Goal: Use online tool/utility: Utilize a website feature to perform a specific function

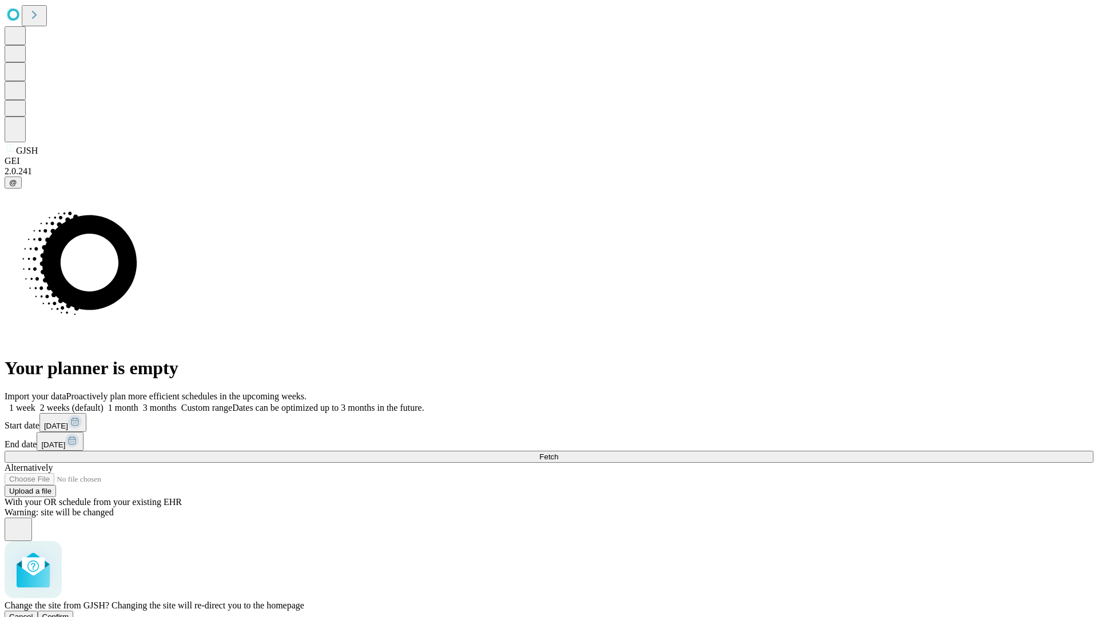
click at [69, 613] on span "Confirm" at bounding box center [55, 617] width 27 height 9
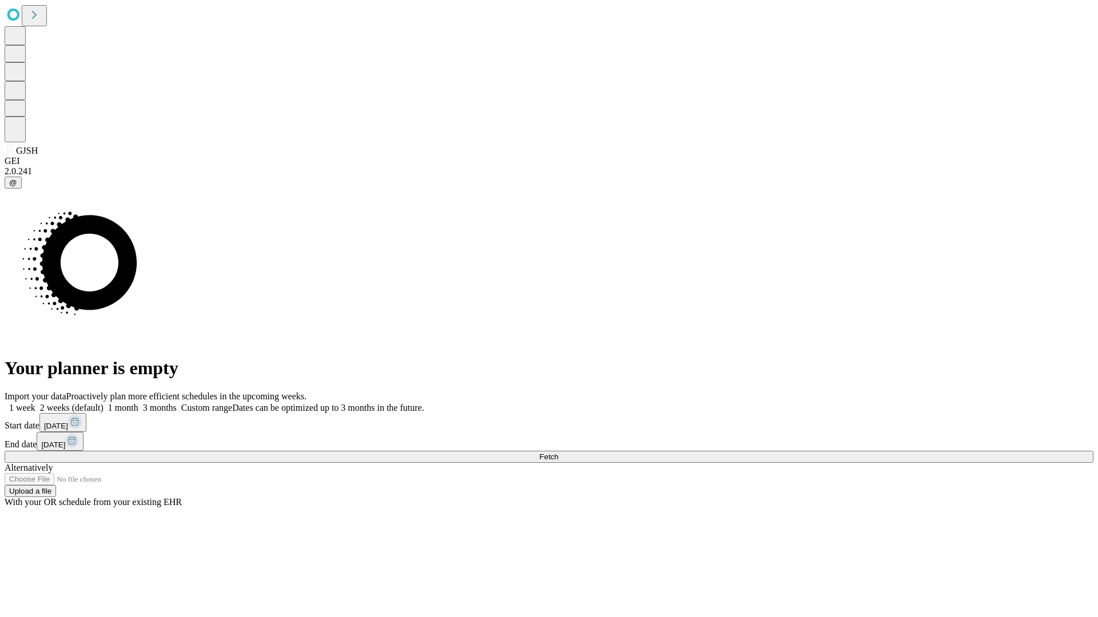
click at [35, 403] on label "1 week" at bounding box center [20, 408] width 31 height 10
click at [558, 453] on span "Fetch" at bounding box center [548, 457] width 19 height 9
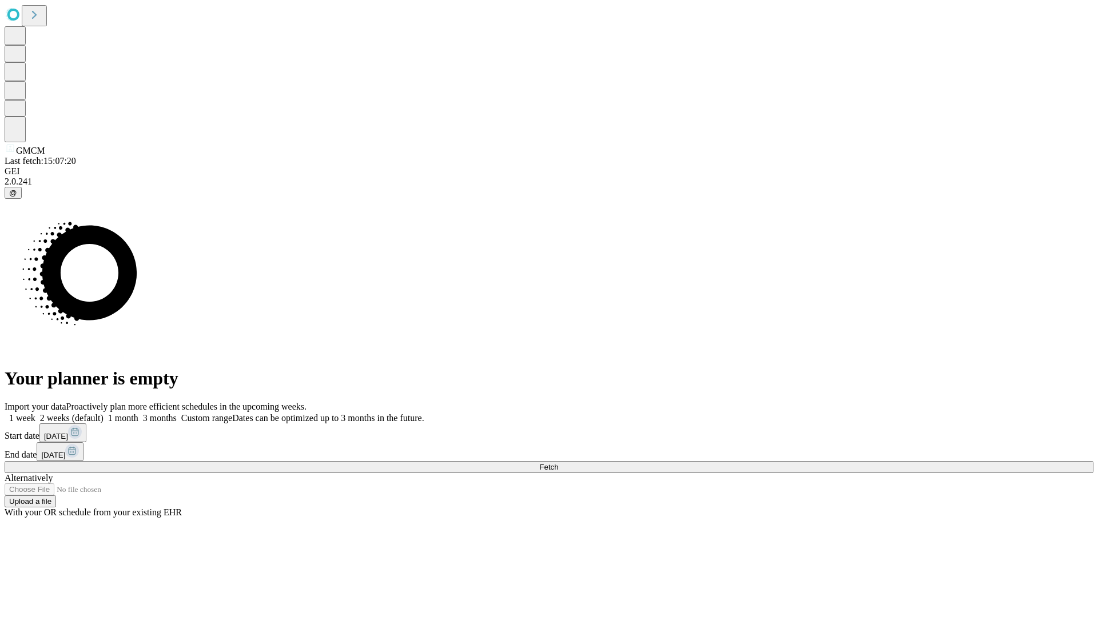
click at [35, 413] on label "1 week" at bounding box center [20, 418] width 31 height 10
click at [558, 463] on span "Fetch" at bounding box center [548, 467] width 19 height 9
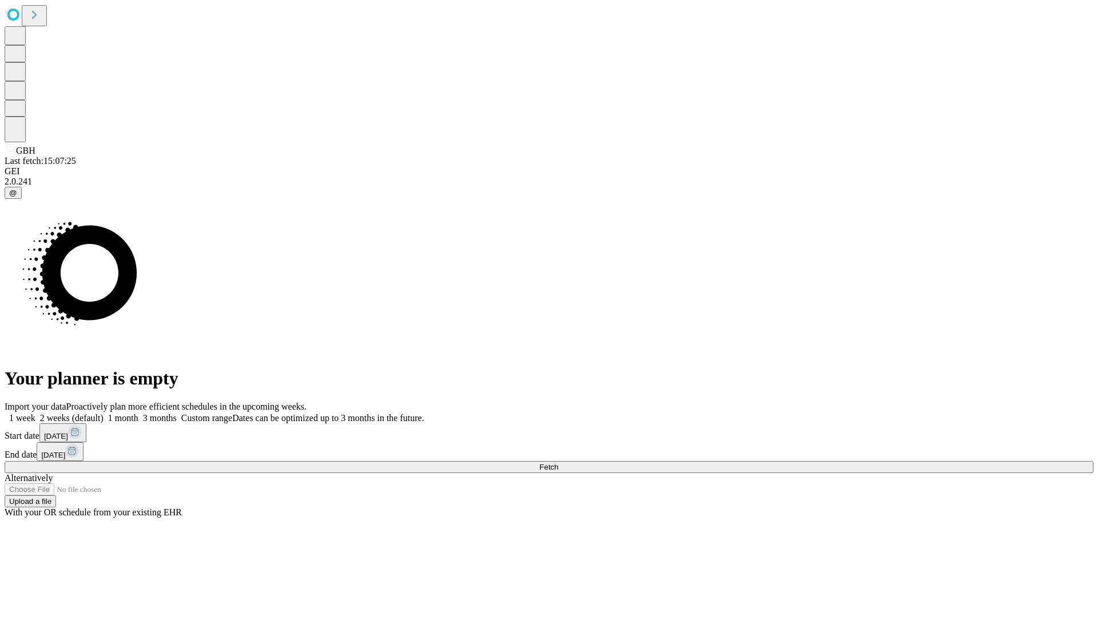
click at [35, 413] on label "1 week" at bounding box center [20, 418] width 31 height 10
click at [558, 463] on span "Fetch" at bounding box center [548, 467] width 19 height 9
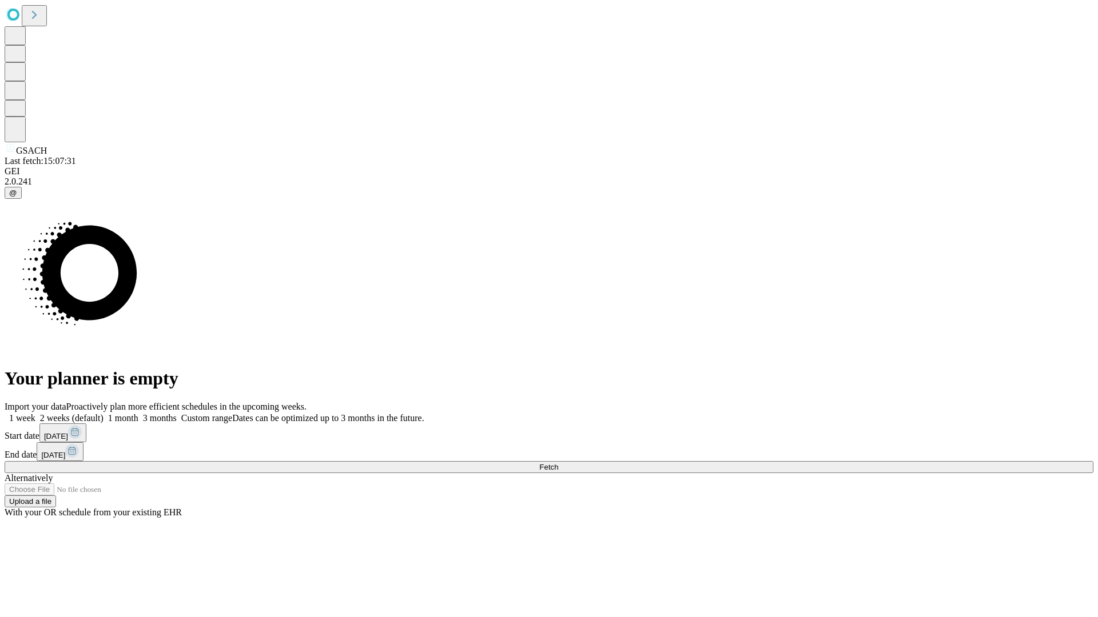
click at [35, 413] on label "1 week" at bounding box center [20, 418] width 31 height 10
click at [558, 463] on span "Fetch" at bounding box center [548, 467] width 19 height 9
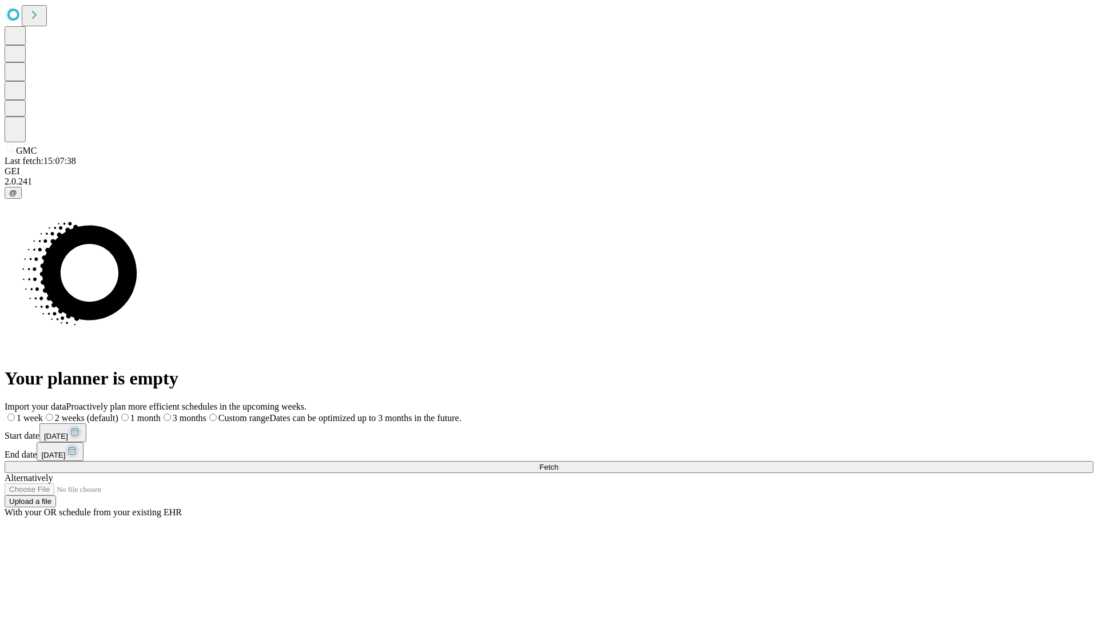
click at [43, 413] on label "1 week" at bounding box center [24, 418] width 38 height 10
click at [558, 463] on span "Fetch" at bounding box center [548, 467] width 19 height 9
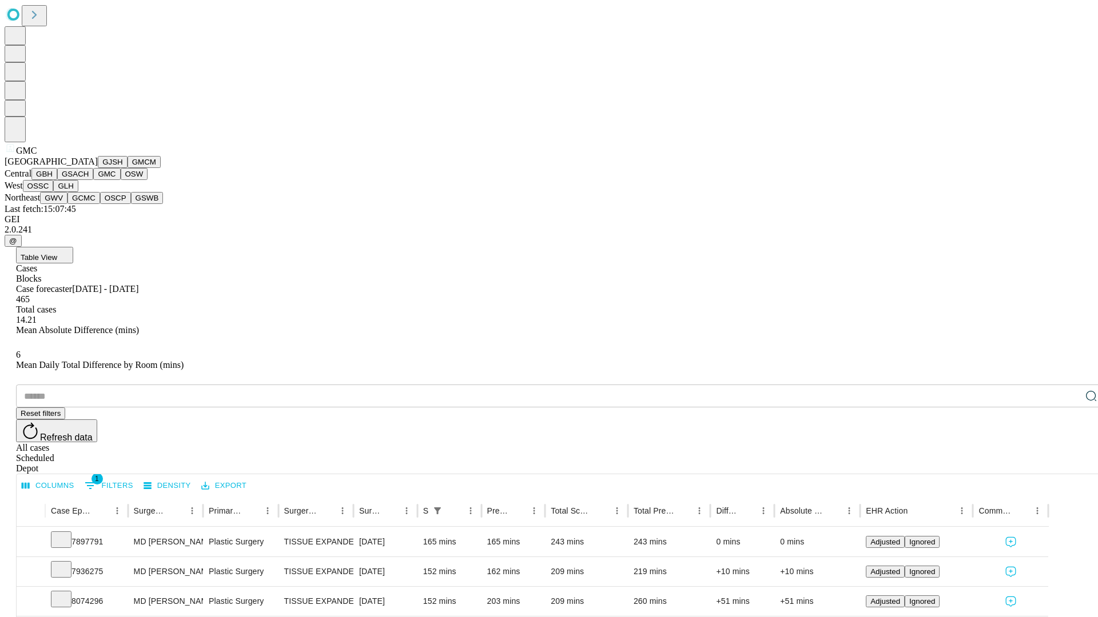
click at [121, 180] on button "OSW" at bounding box center [134, 174] width 27 height 12
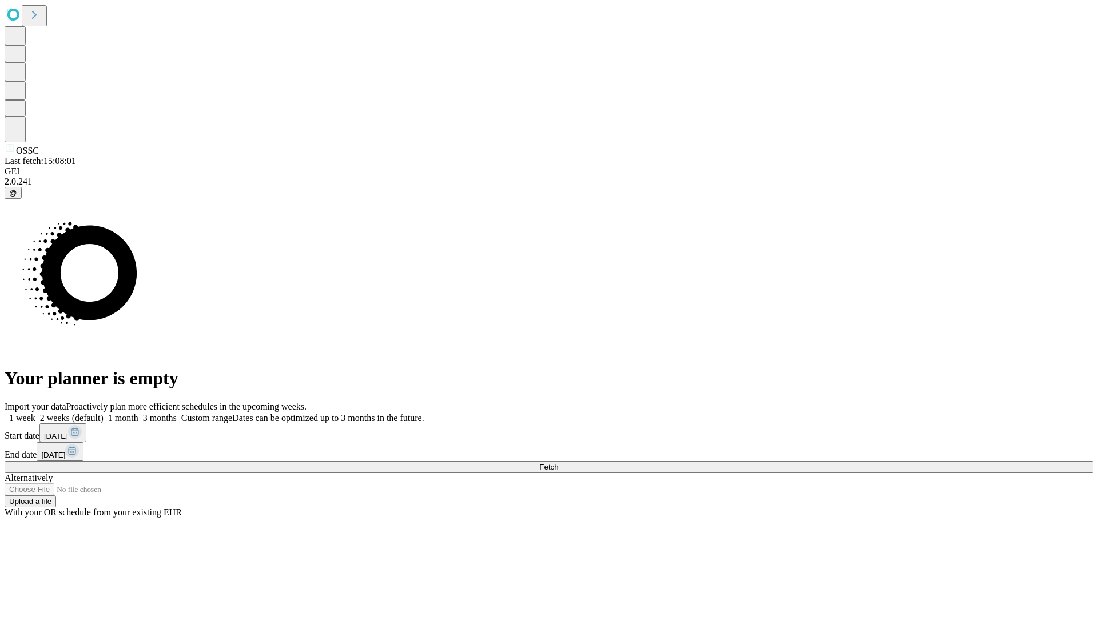
click at [558, 463] on span "Fetch" at bounding box center [548, 467] width 19 height 9
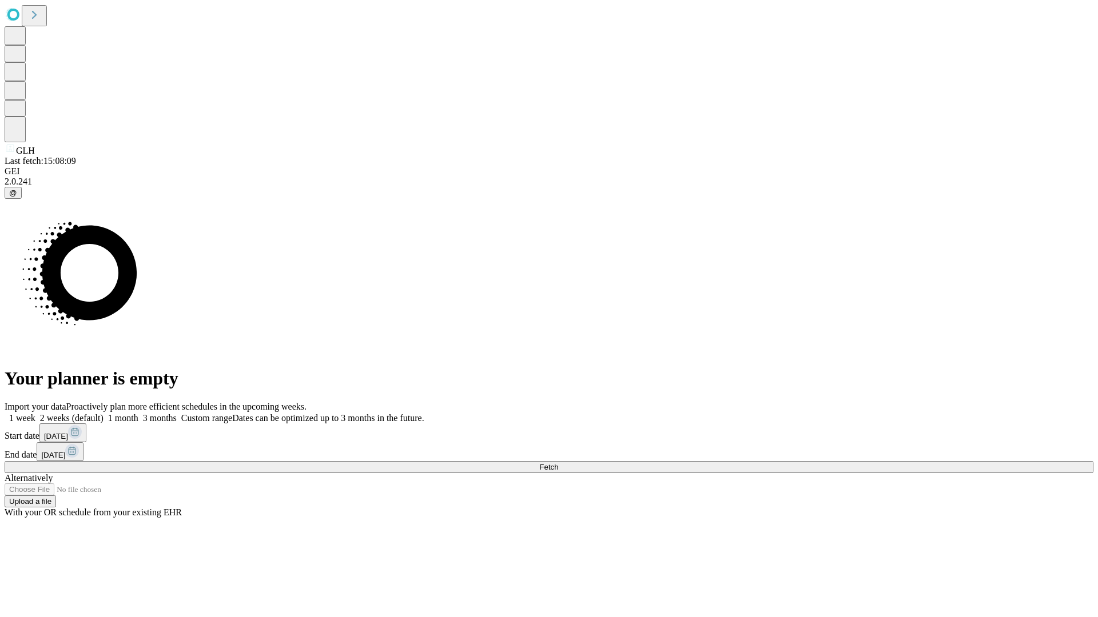
click at [558, 463] on span "Fetch" at bounding box center [548, 467] width 19 height 9
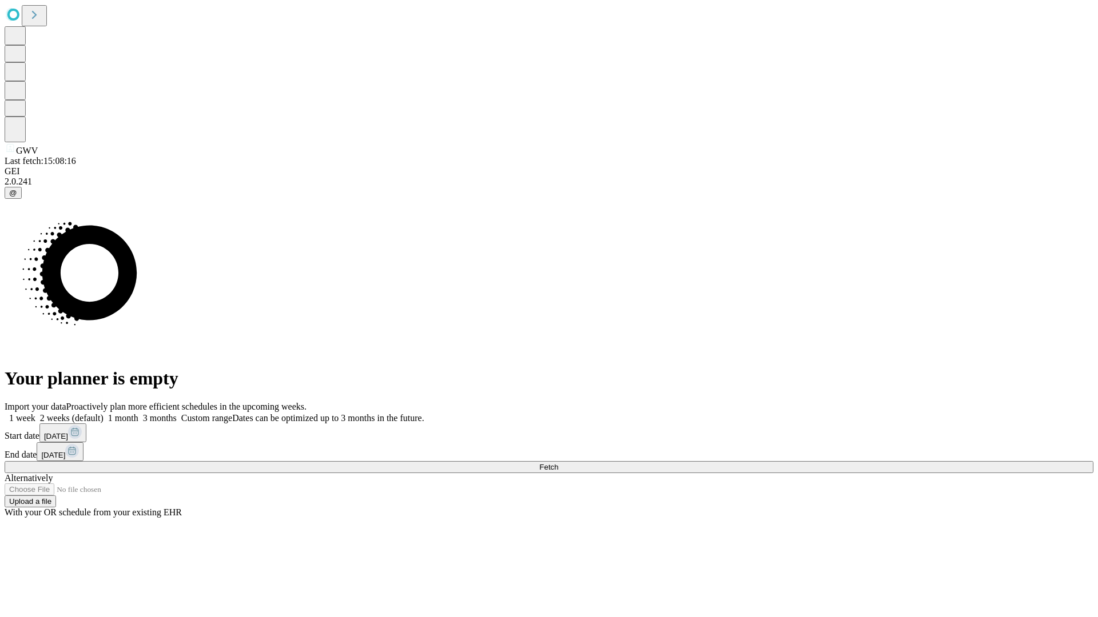
click at [35, 413] on label "1 week" at bounding box center [20, 418] width 31 height 10
click at [558, 463] on span "Fetch" at bounding box center [548, 467] width 19 height 9
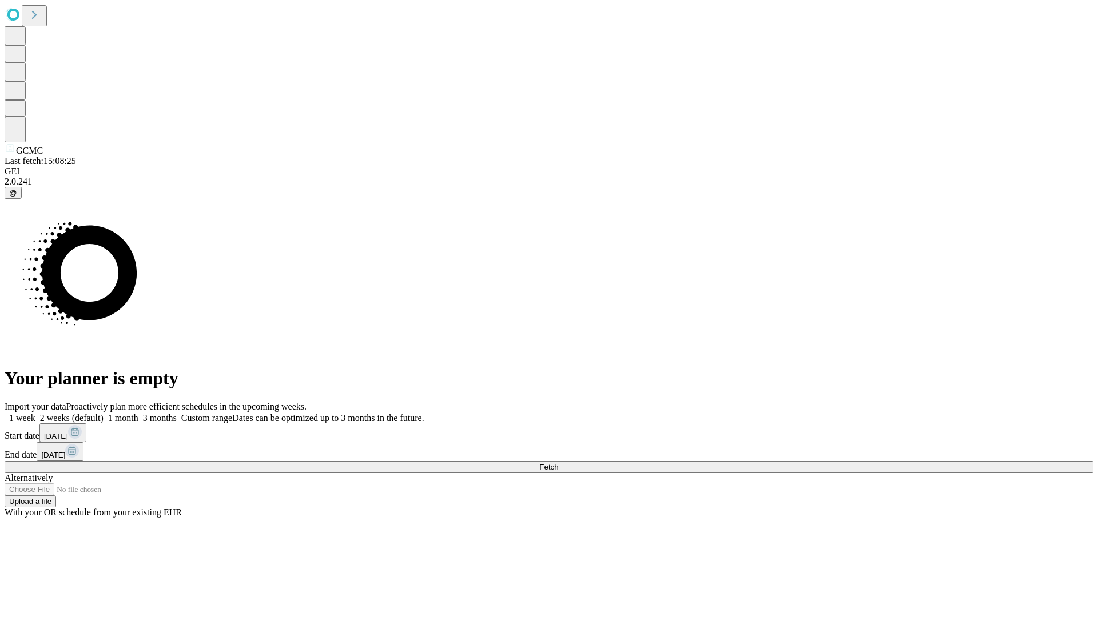
click at [35, 413] on label "1 week" at bounding box center [20, 418] width 31 height 10
click at [558, 463] on span "Fetch" at bounding box center [548, 467] width 19 height 9
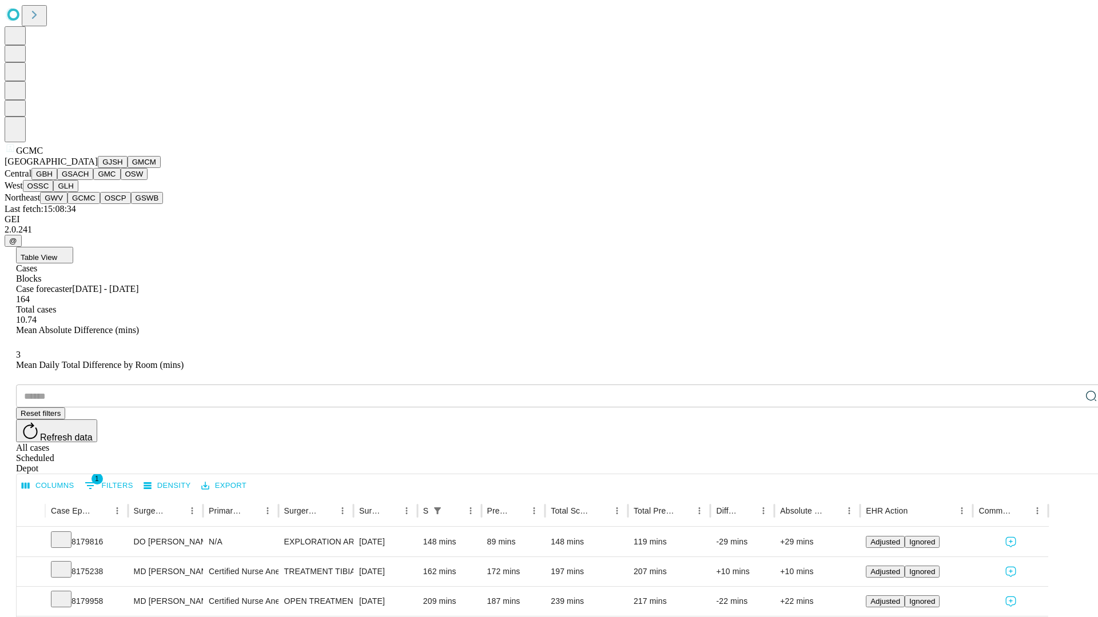
click at [100, 204] on button "OSCP" at bounding box center [115, 198] width 31 height 12
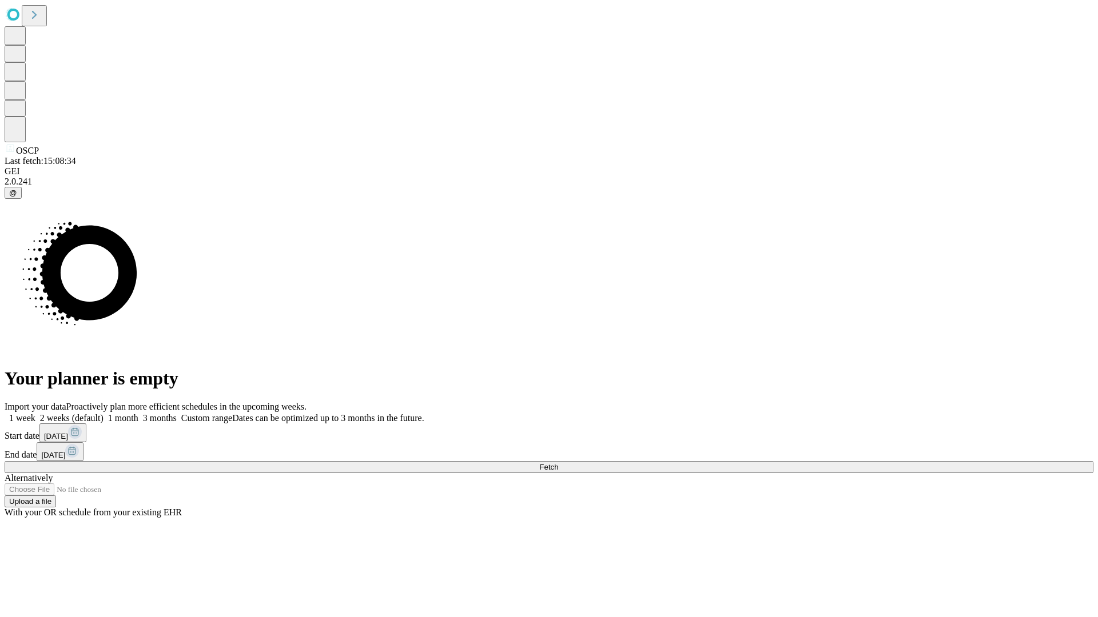
click at [35, 413] on label "1 week" at bounding box center [20, 418] width 31 height 10
click at [558, 463] on span "Fetch" at bounding box center [548, 467] width 19 height 9
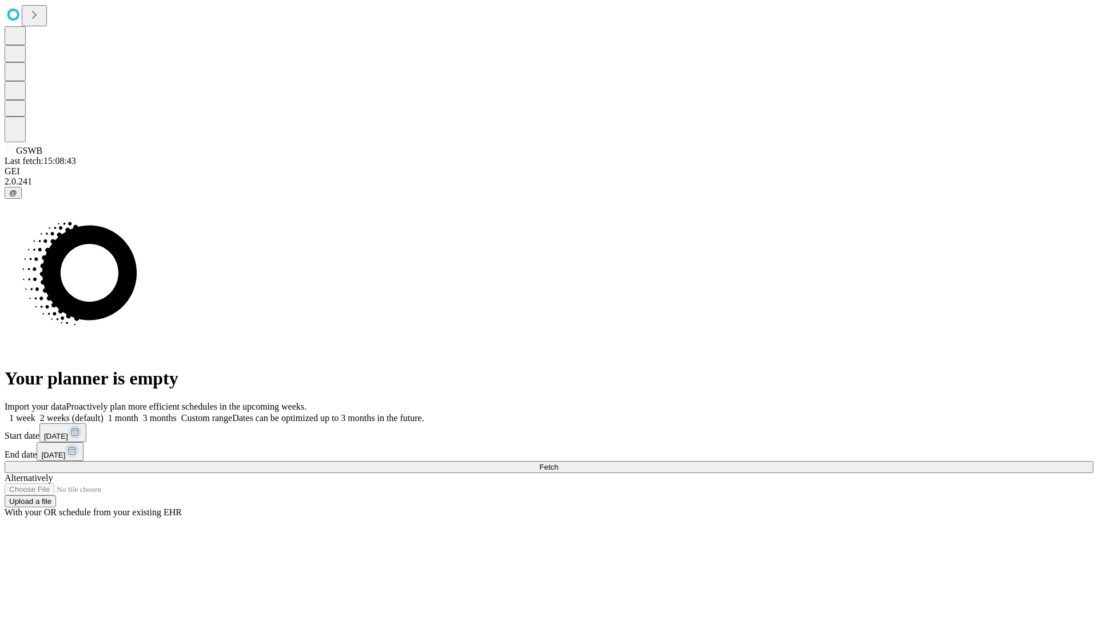
click at [558, 463] on span "Fetch" at bounding box center [548, 467] width 19 height 9
